Goal: Navigation & Orientation: Find specific page/section

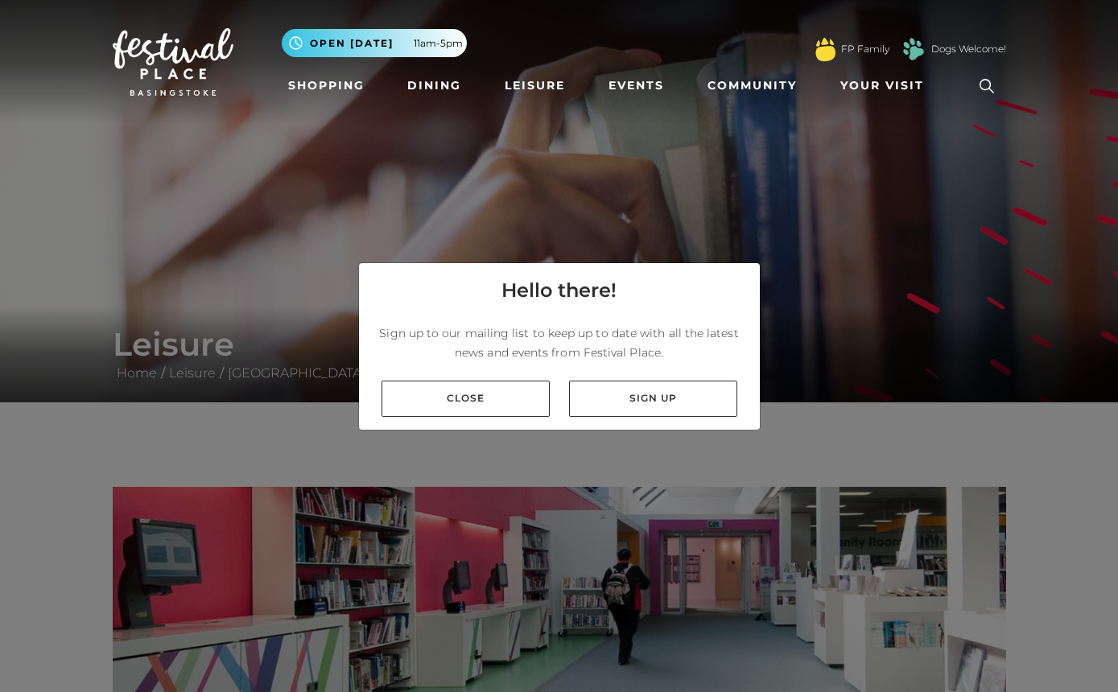
click at [516, 417] on link "Close" at bounding box center [466, 399] width 168 height 36
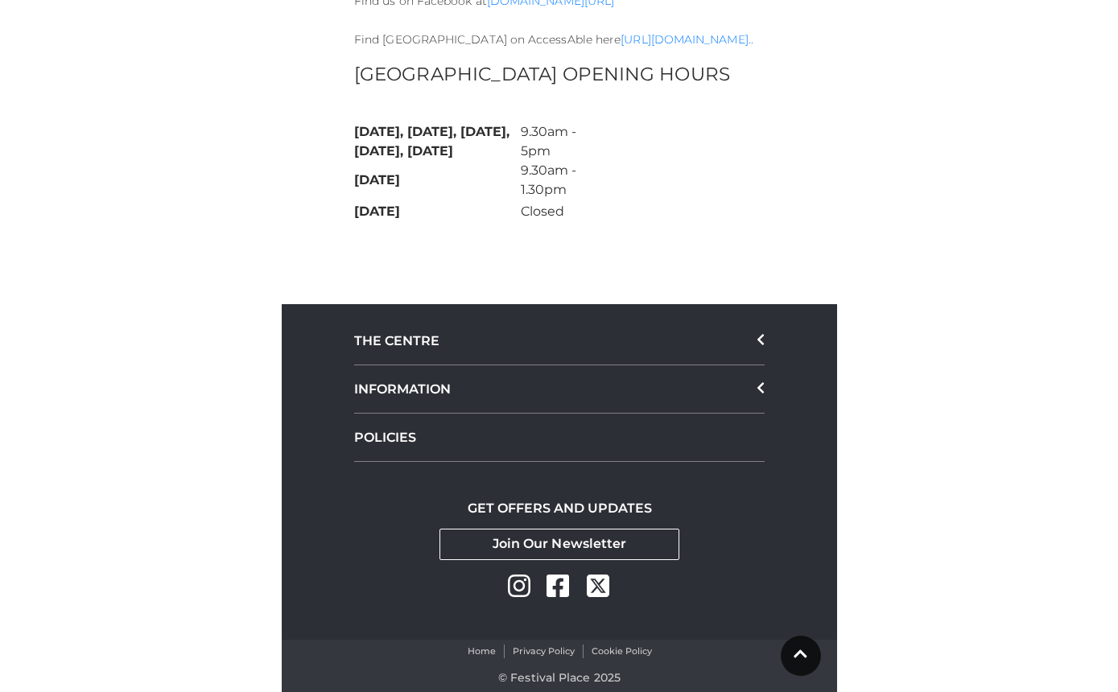
scroll to position [819, 0]
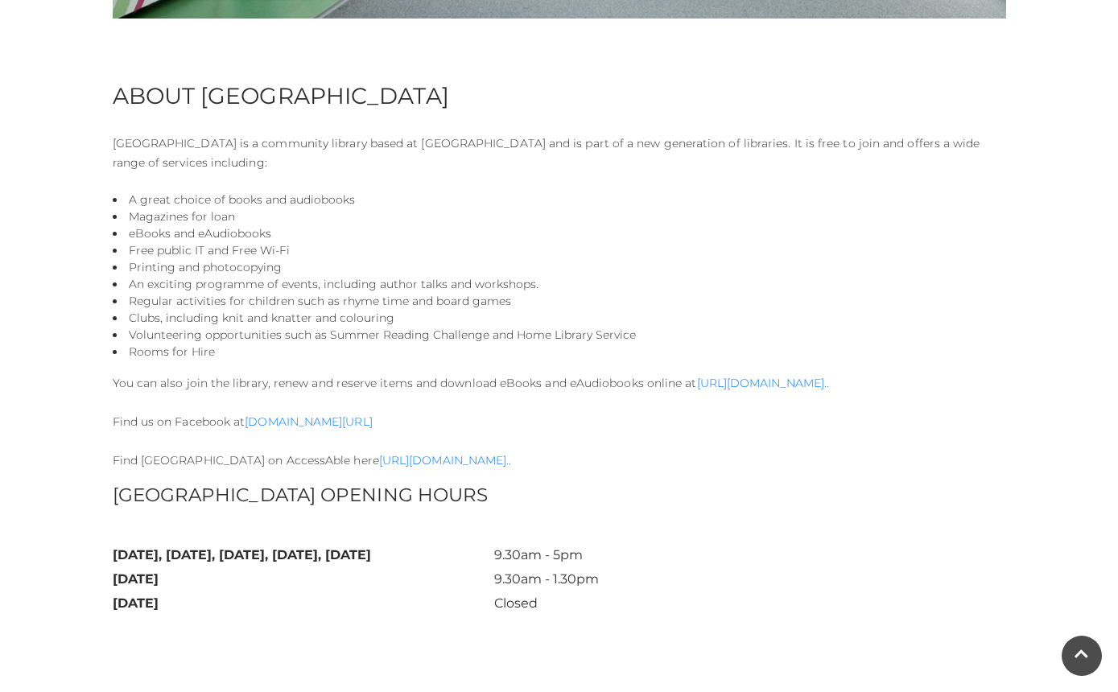
click at [995, 181] on div "ABOUT BASINGSTOKE DISCOVERY CENTRE Basingstoke Discovery Centre is a community …" at bounding box center [560, 357] width 918 height 550
click at [1015, 527] on div "ABOUT BASINGSTOKE DISCOVERY CENTRE Basingstoke Discovery Centre is a community …" at bounding box center [560, 357] width 918 height 550
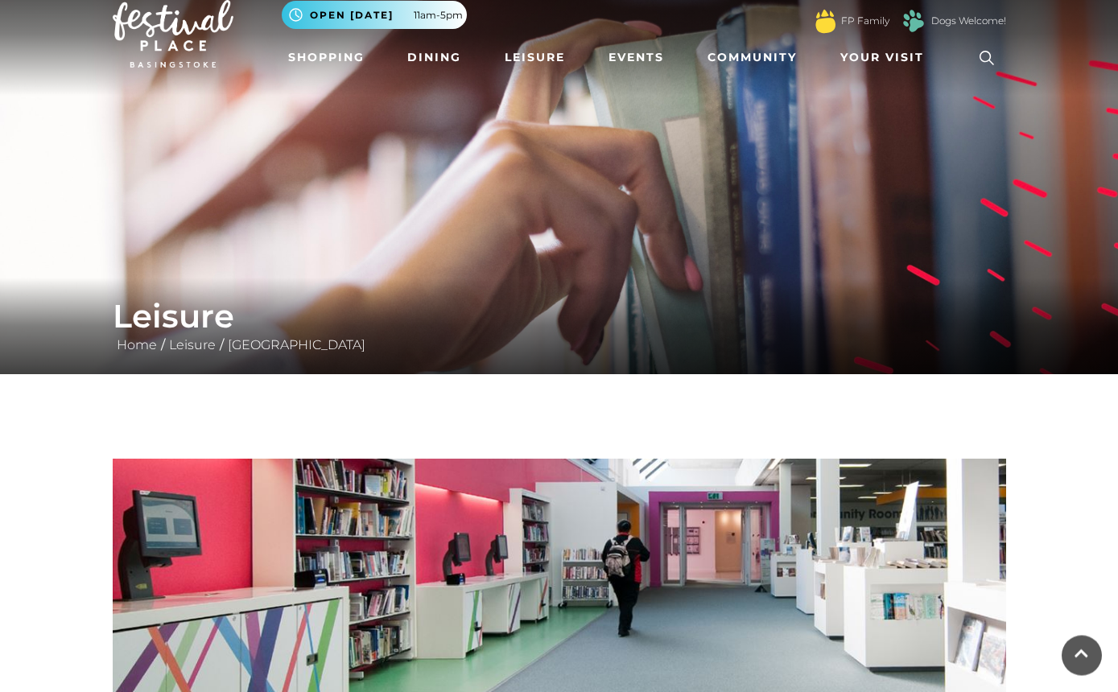
scroll to position [0, 0]
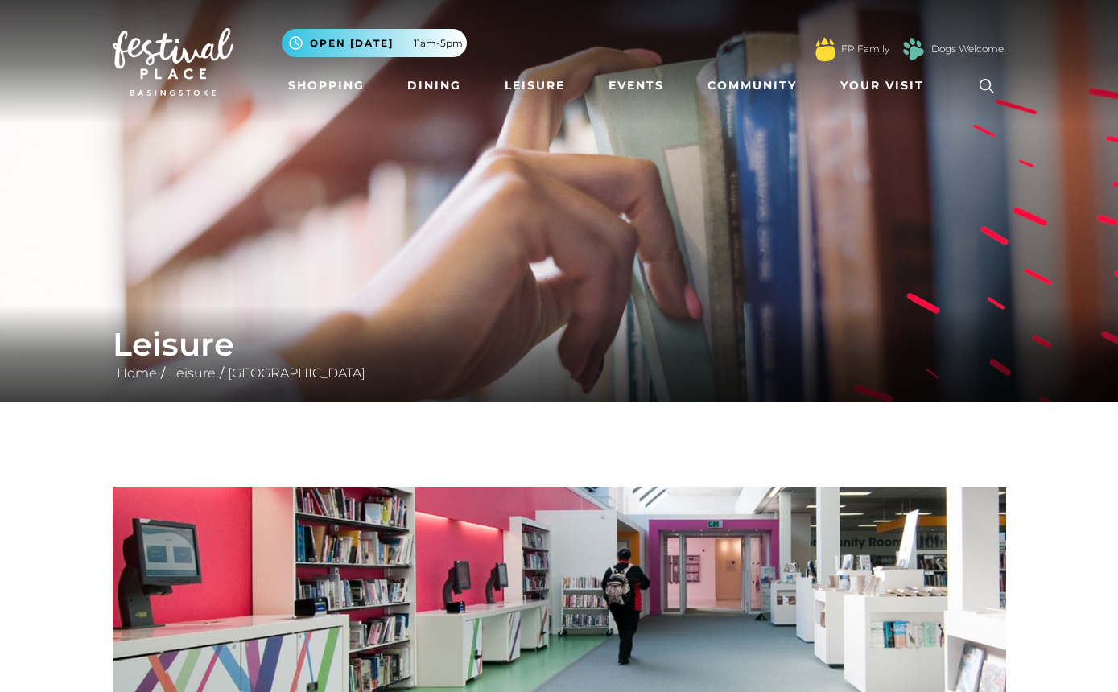
click at [870, 90] on span "Your Visit" at bounding box center [883, 85] width 84 height 17
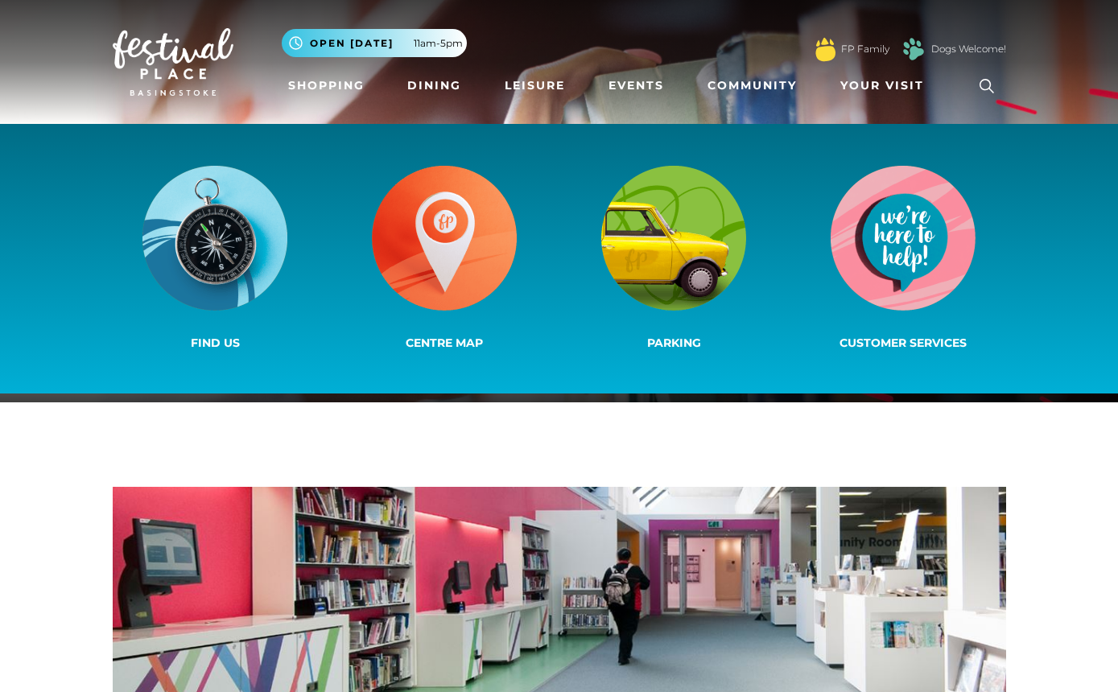
click at [427, 263] on img at bounding box center [444, 238] width 145 height 145
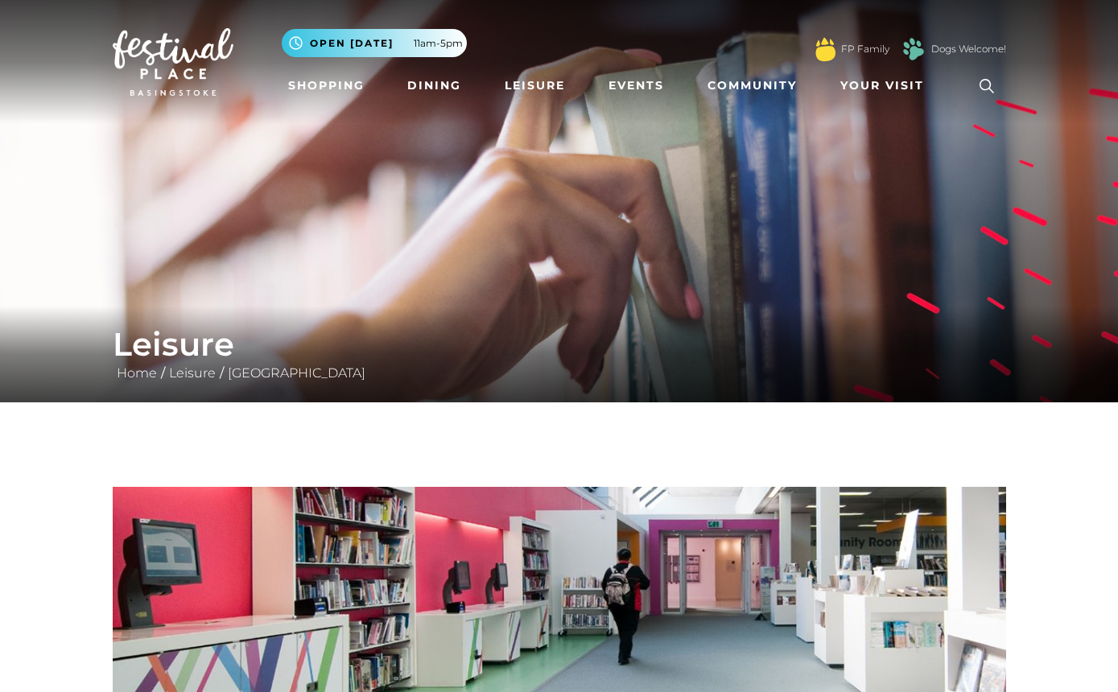
click at [538, 86] on link "Leisure" at bounding box center [534, 86] width 73 height 30
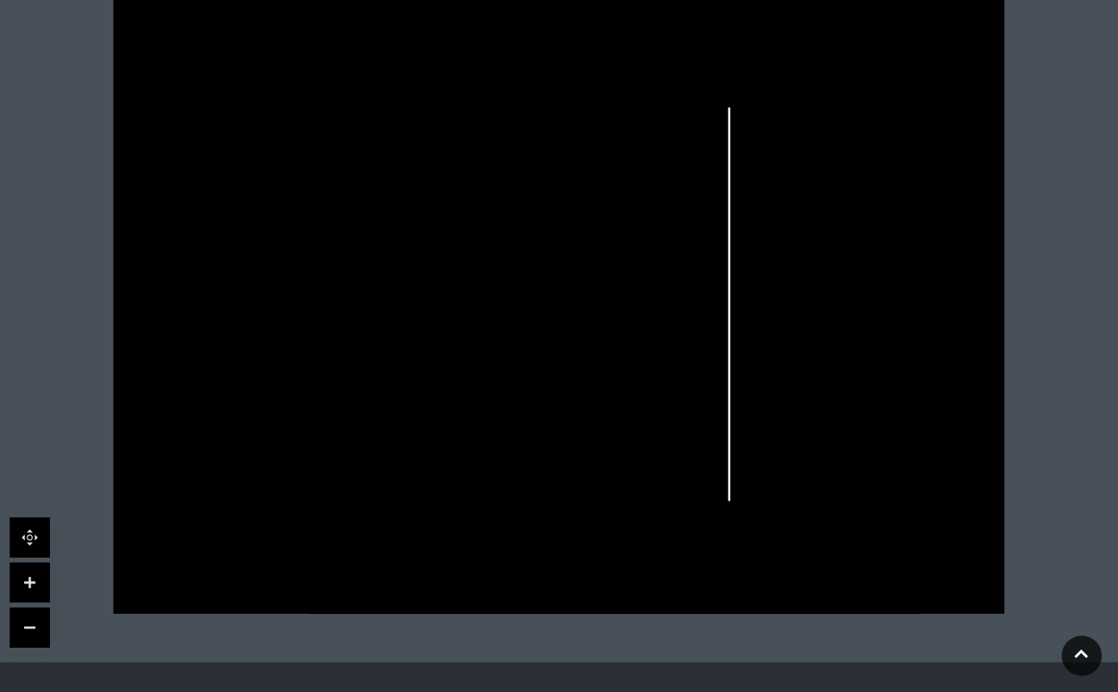
scroll to position [464, 0]
click at [1079, 662] on icon at bounding box center [1082, 654] width 14 height 15
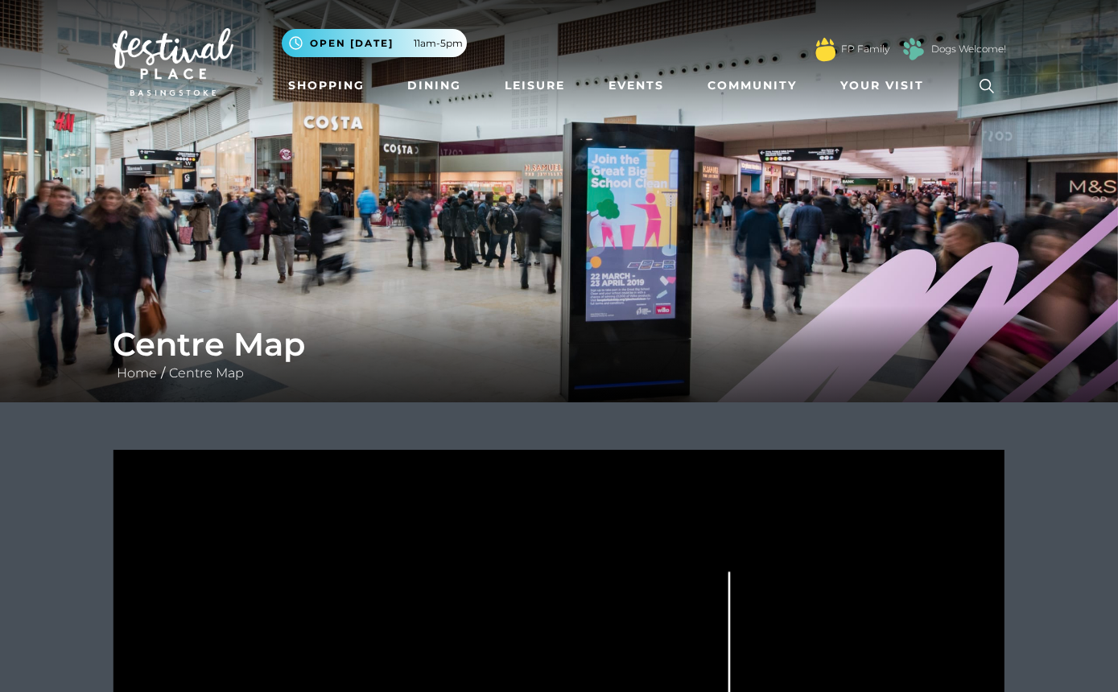
scroll to position [0, 0]
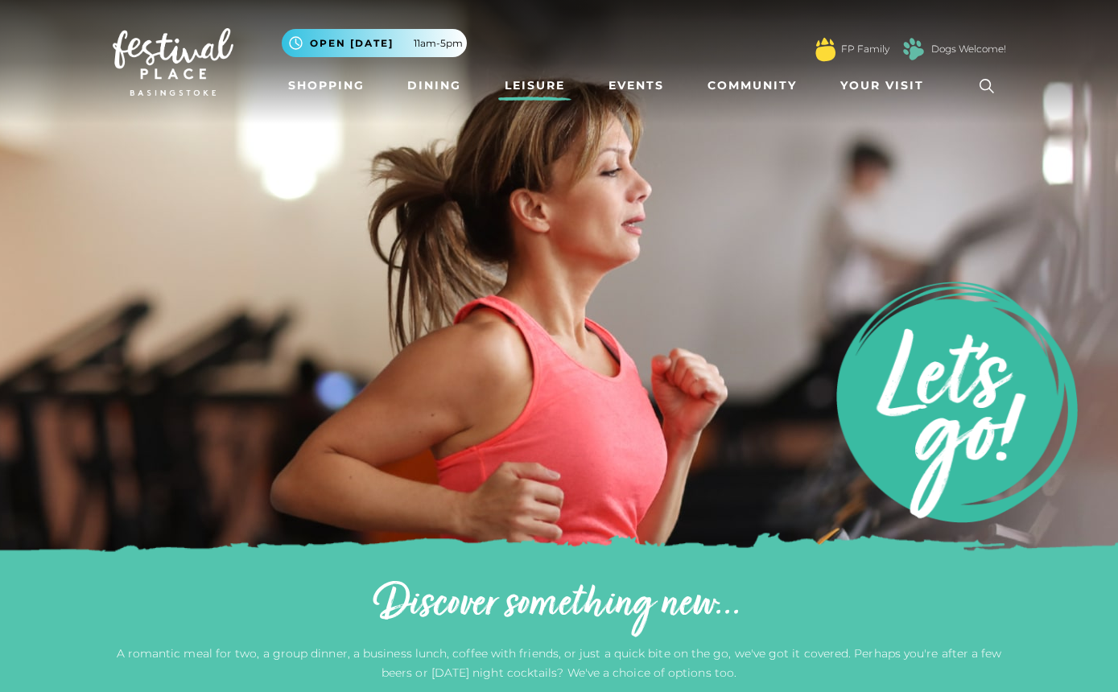
click at [641, 90] on link "Events" at bounding box center [636, 86] width 68 height 30
